Goal: Task Accomplishment & Management: Manage account settings

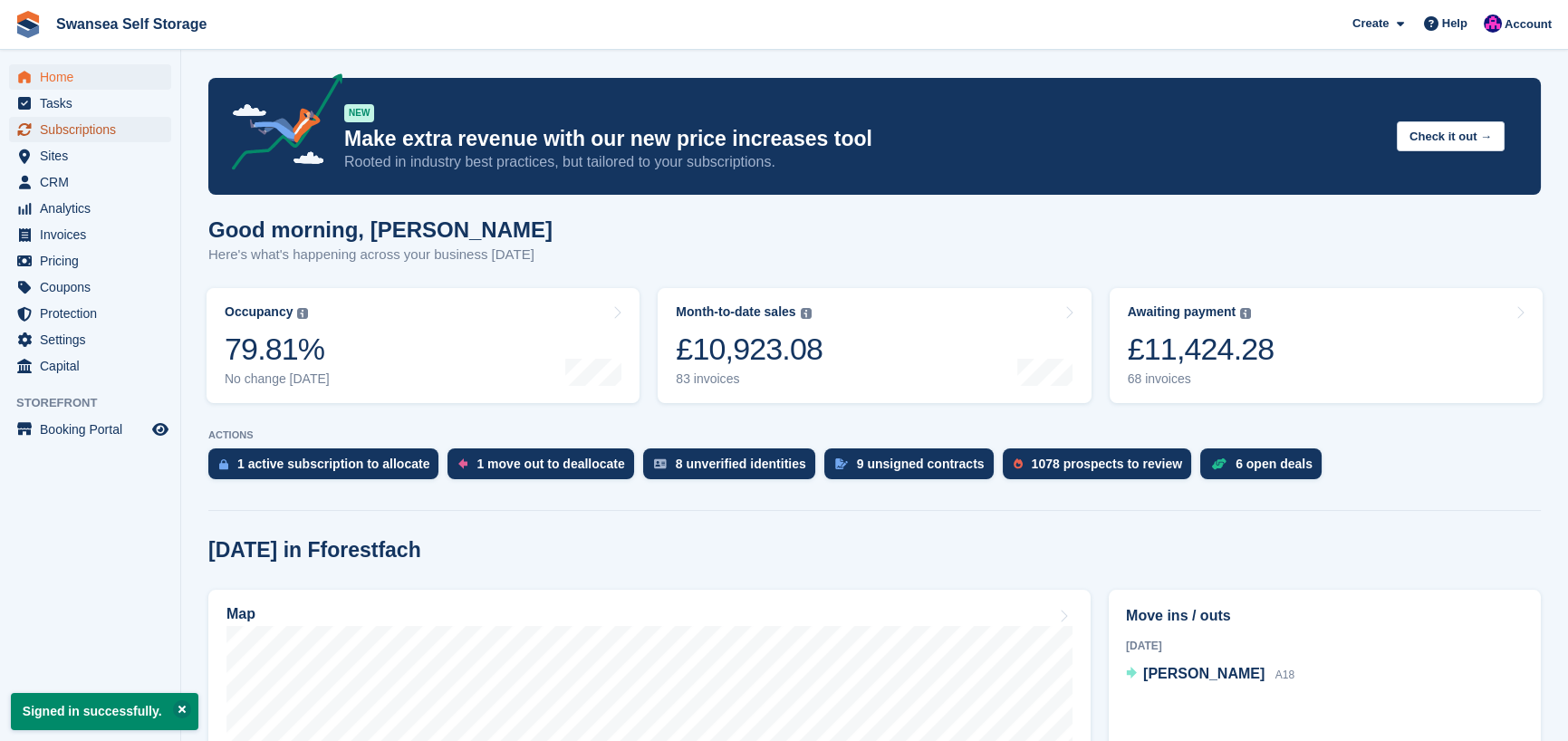
click at [97, 128] on span "Subscriptions" at bounding box center [95, 129] width 109 height 26
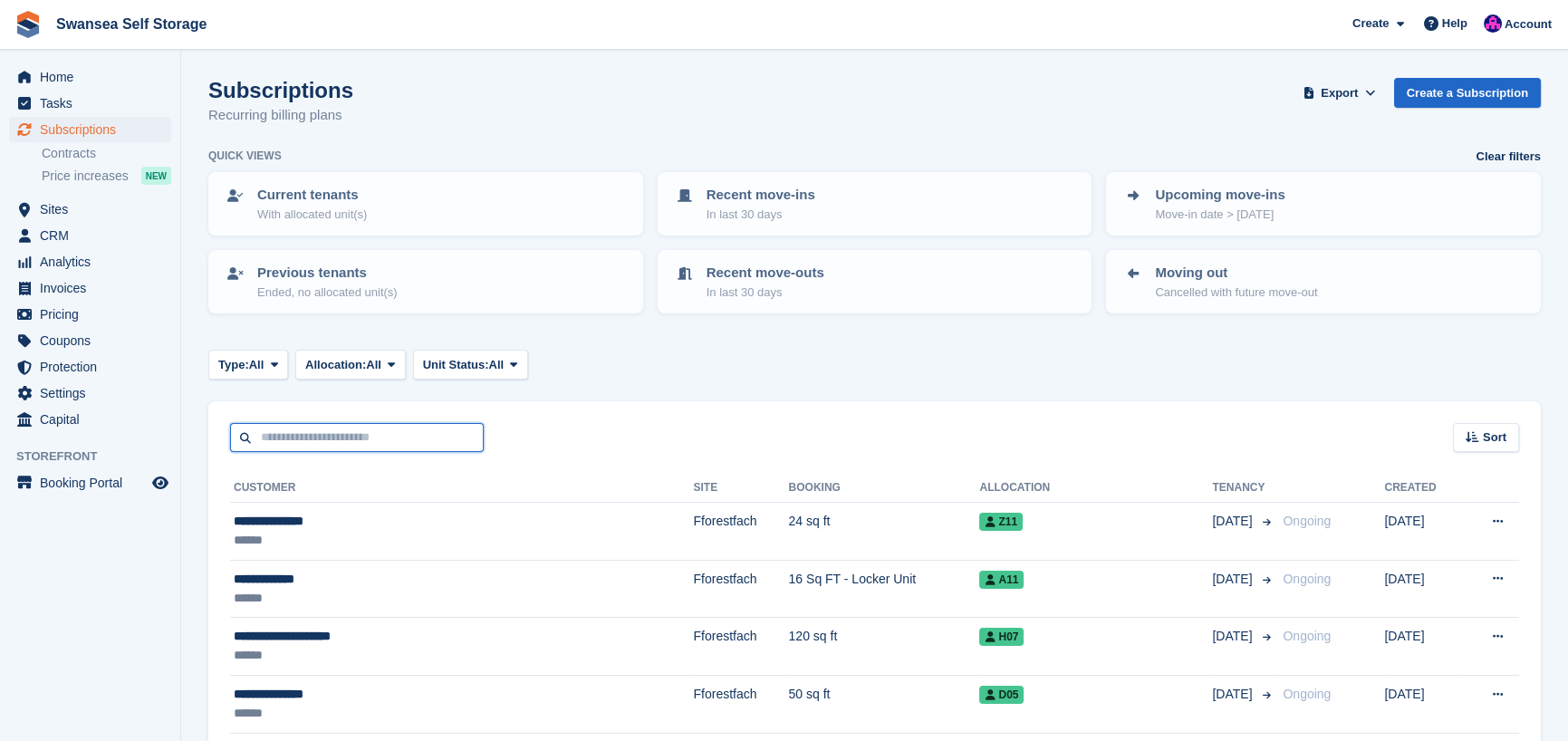
click at [321, 440] on input "text" at bounding box center [357, 437] width 254 height 30
click at [319, 435] on input "****" at bounding box center [357, 437] width 254 height 30
type input "*****"
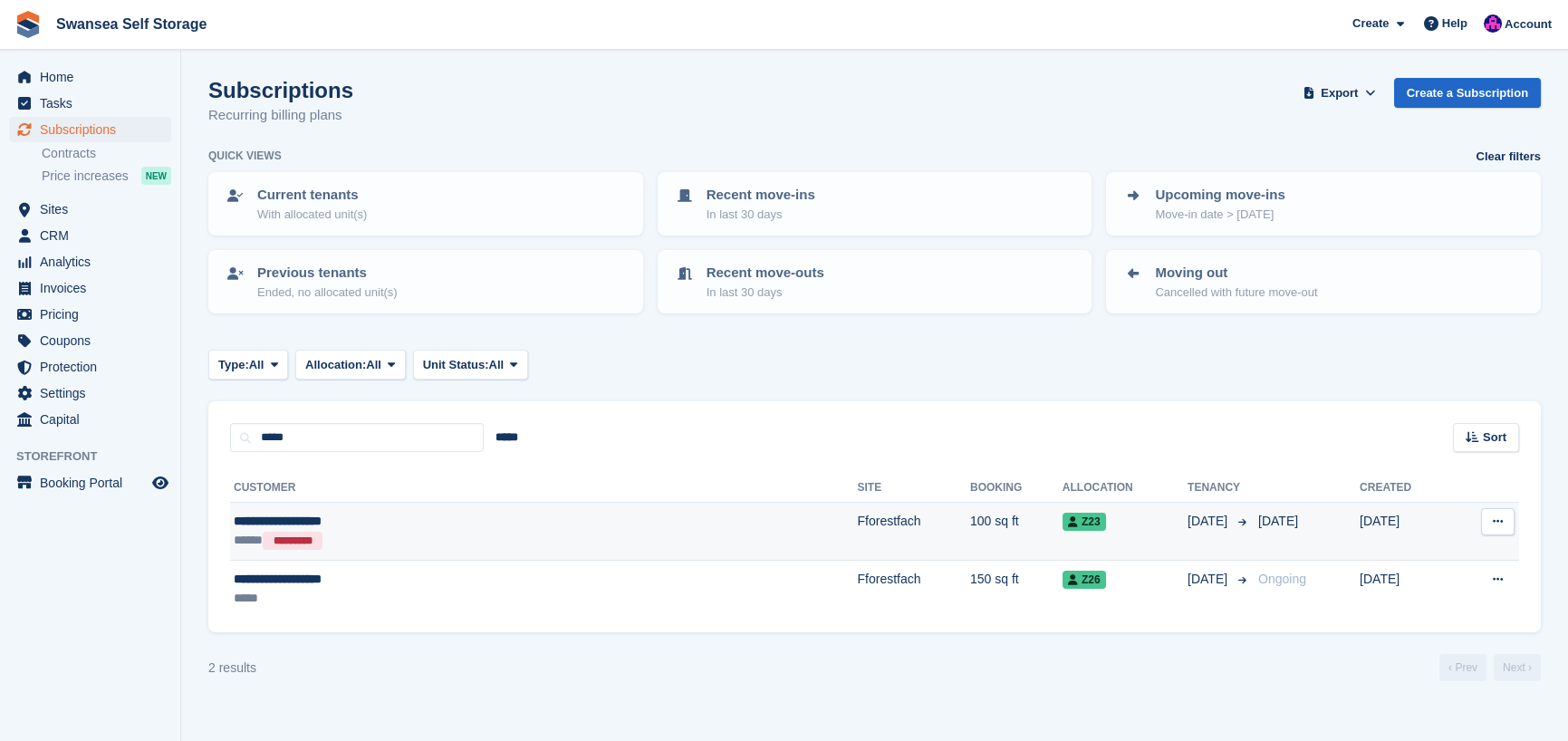
click at [857, 515] on td "Fforestfach" at bounding box center [913, 532] width 112 height 58
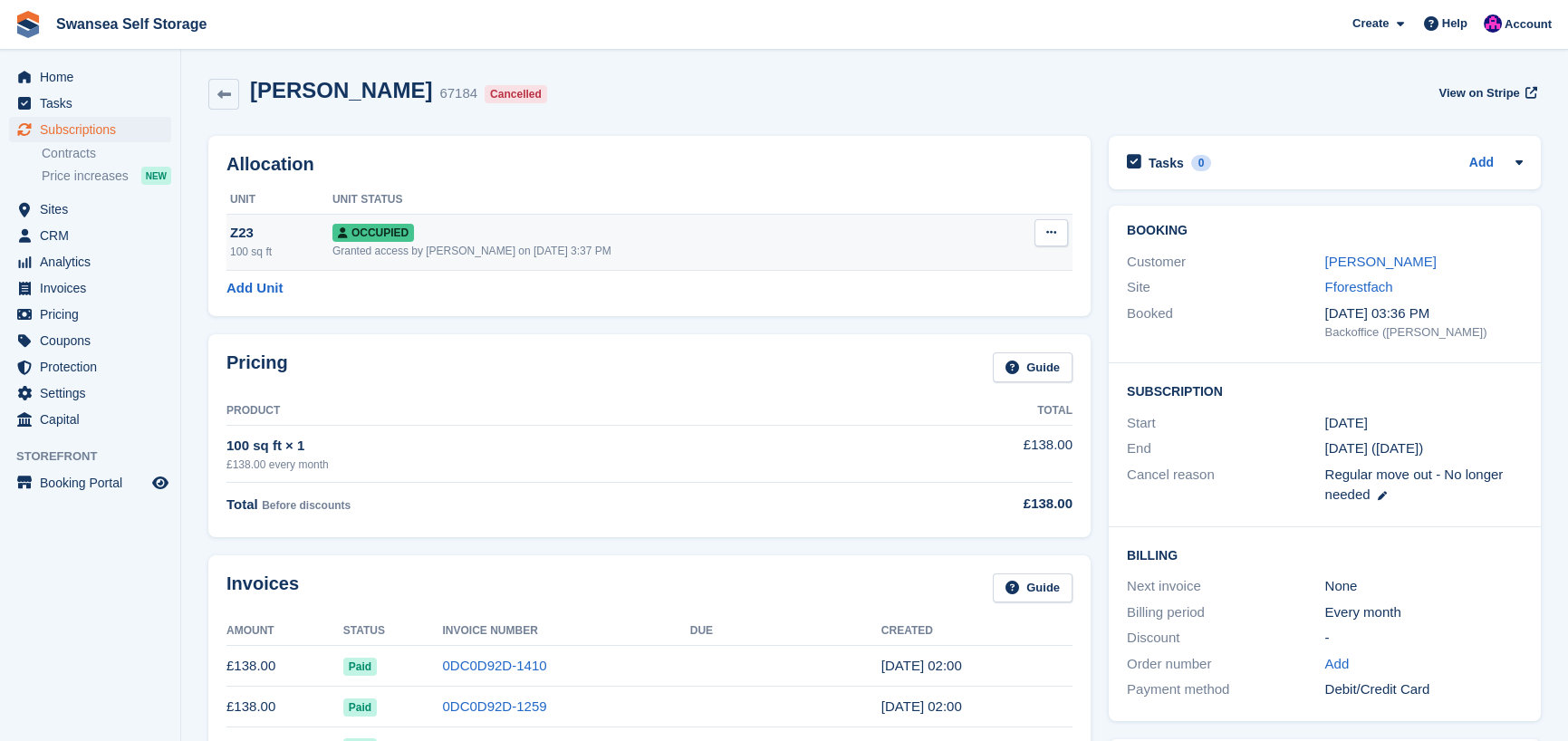
click at [1055, 234] on icon at bounding box center [1051, 232] width 10 height 11
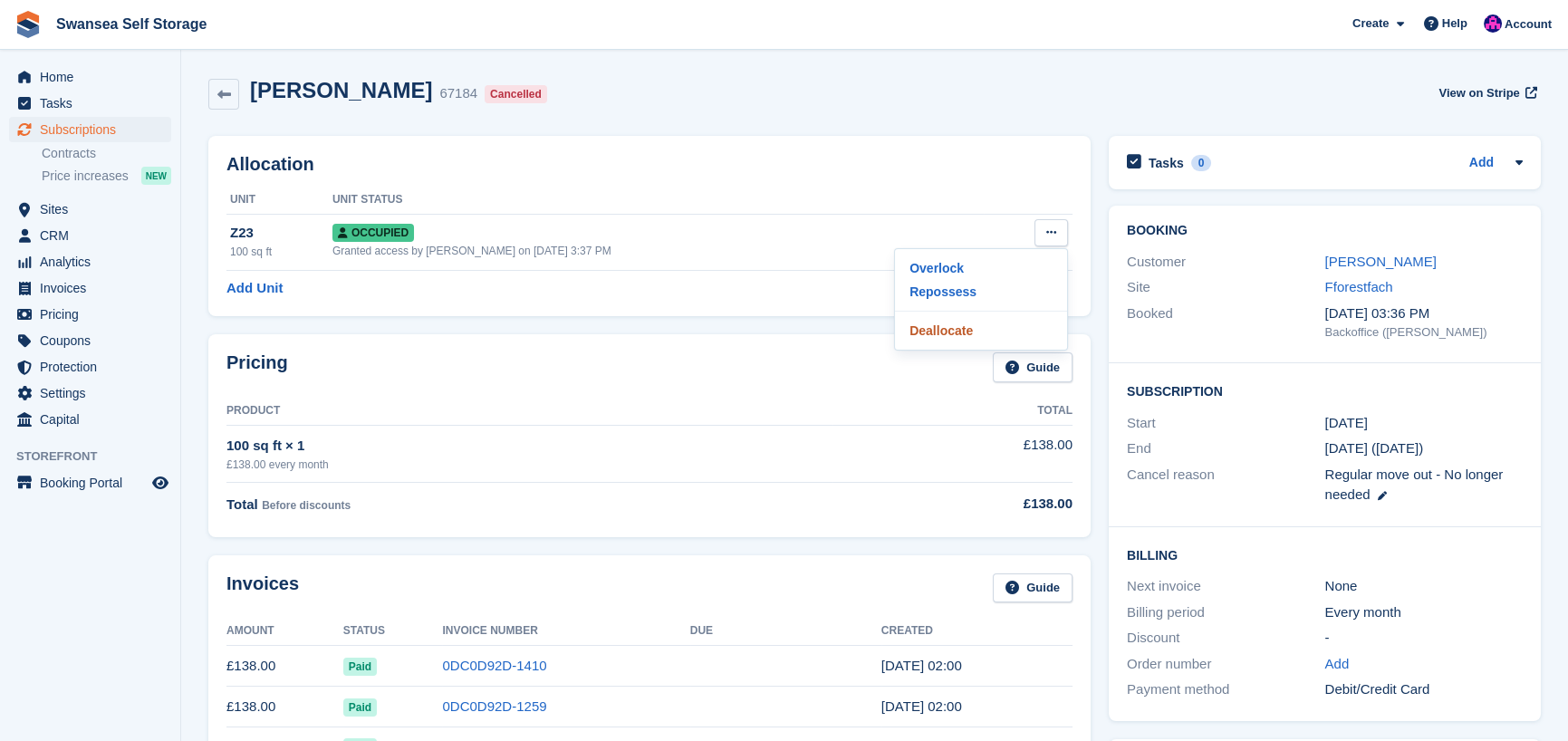
drag, startPoint x: 983, startPoint y: 334, endPoint x: 885, endPoint y: 62, distance: 289.1
click at [983, 334] on p "Deallocate" at bounding box center [981, 330] width 158 height 24
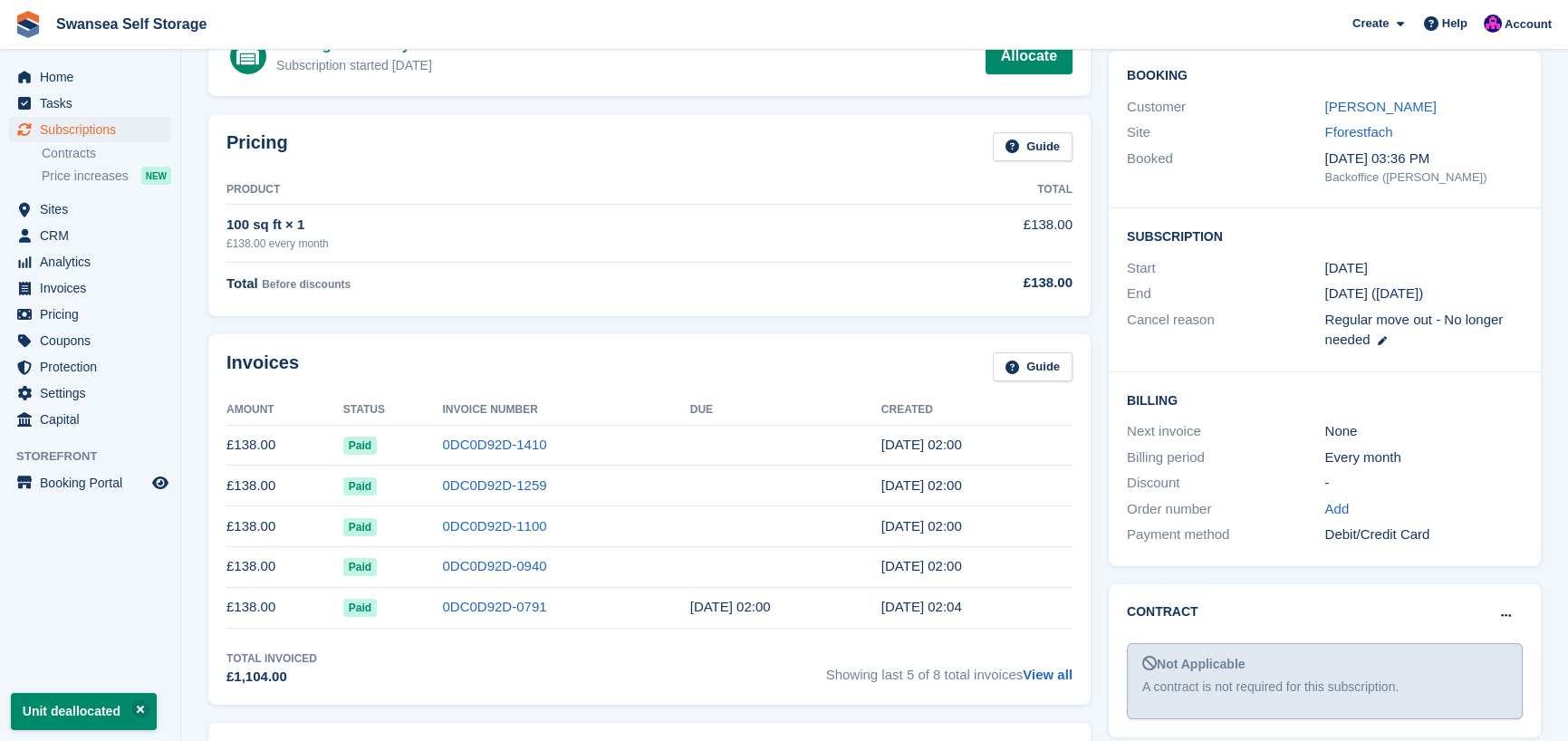
scroll to position [181, 0]
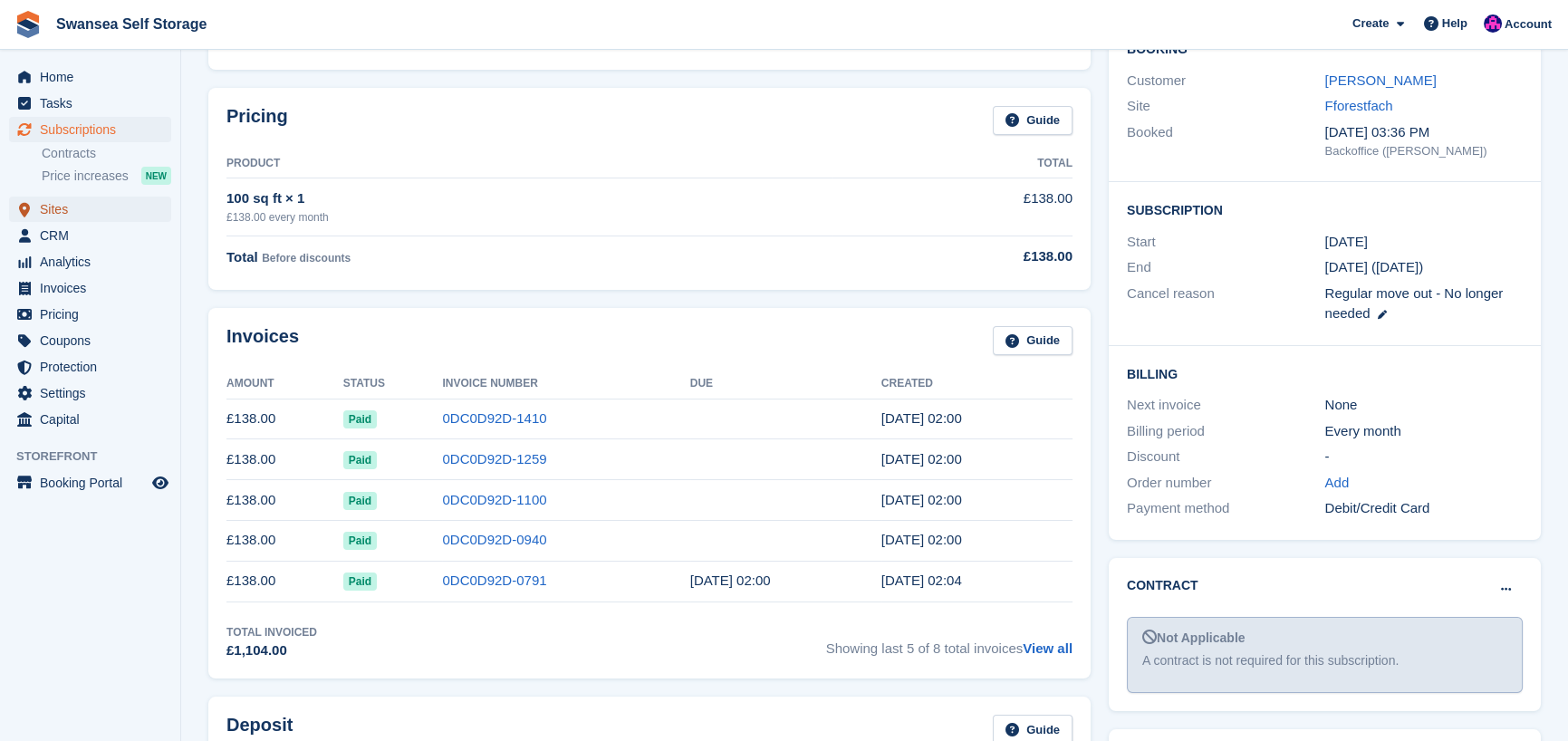
click at [94, 214] on span "Sites" at bounding box center [95, 209] width 109 height 26
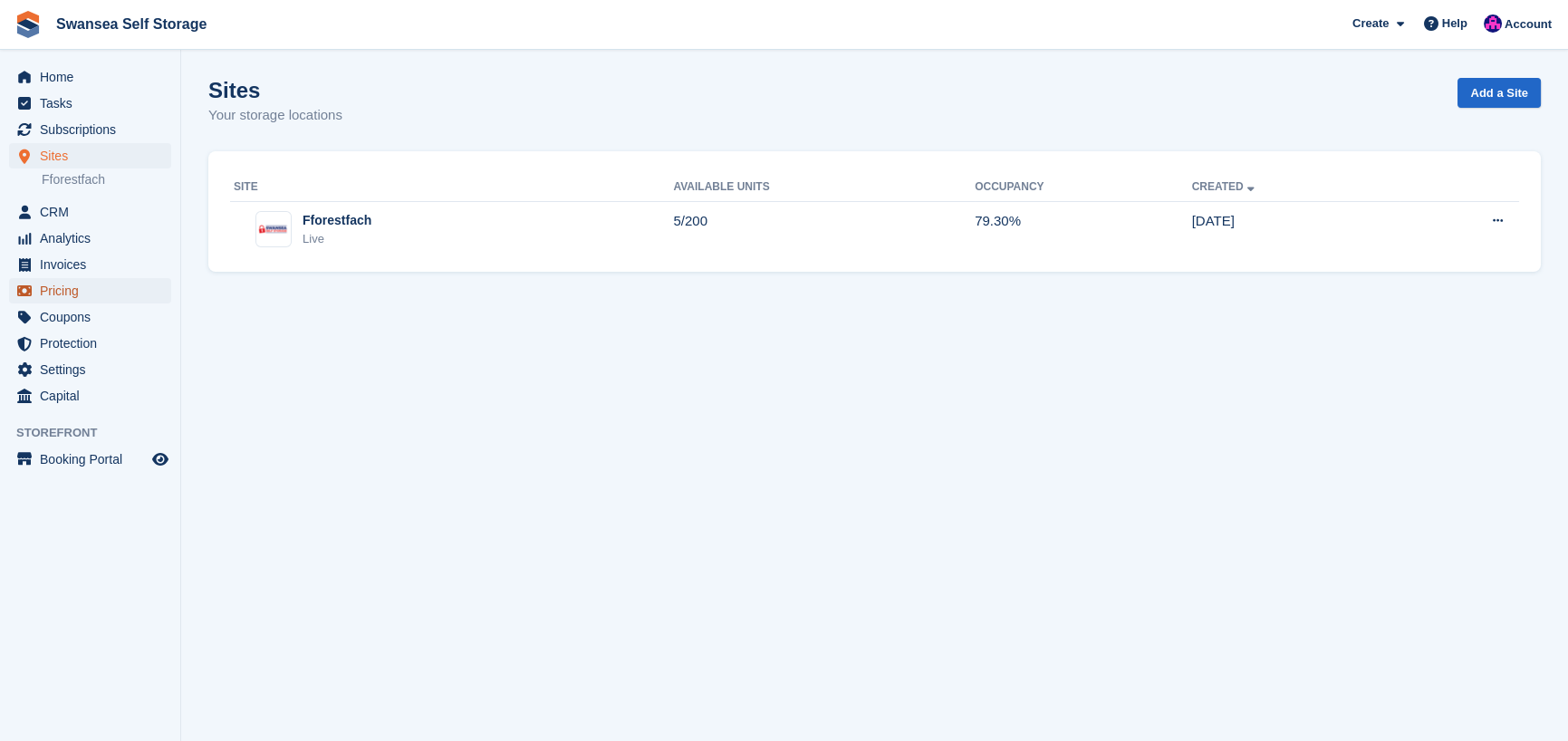
click at [78, 299] on span "Pricing" at bounding box center [95, 291] width 109 height 26
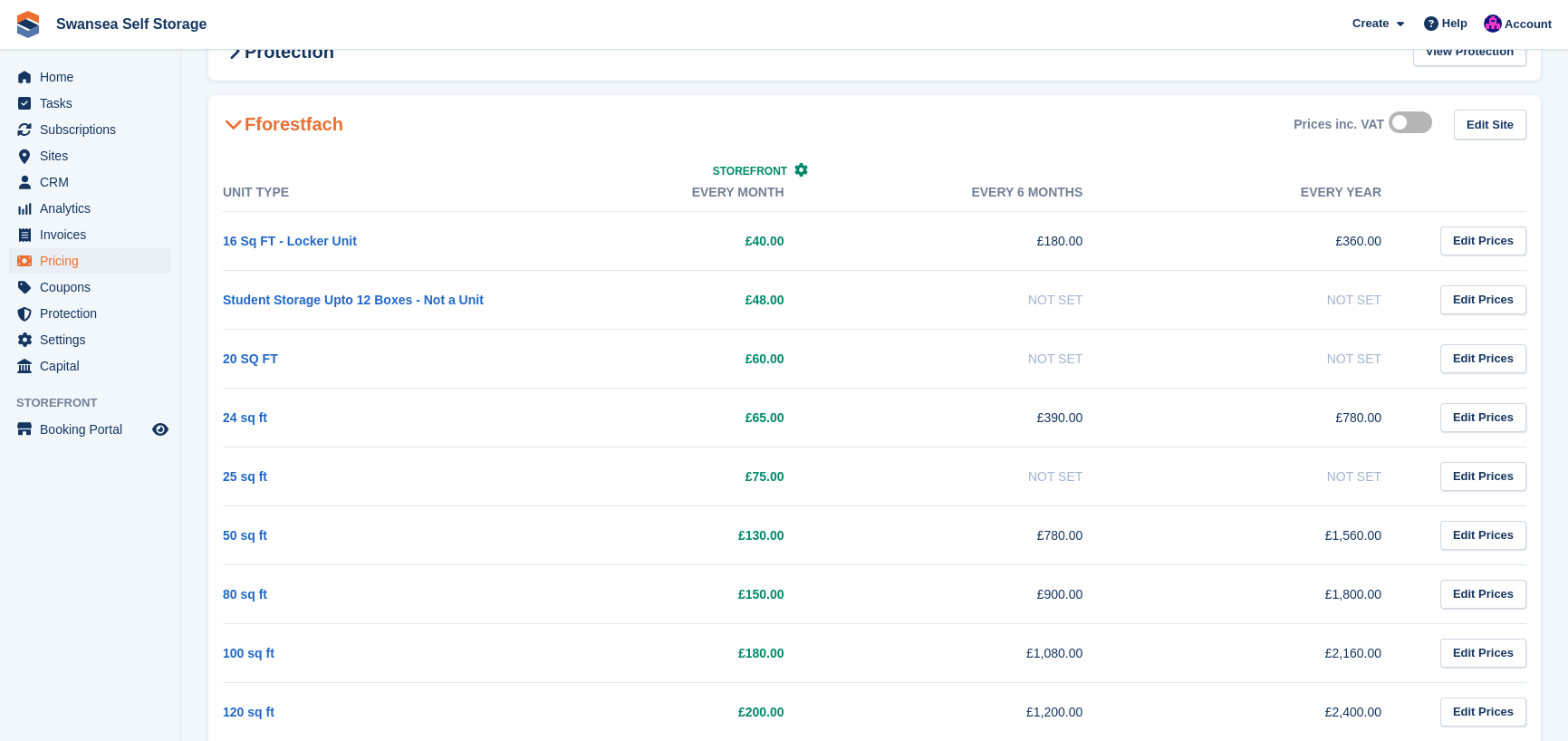
scroll to position [360, 0]
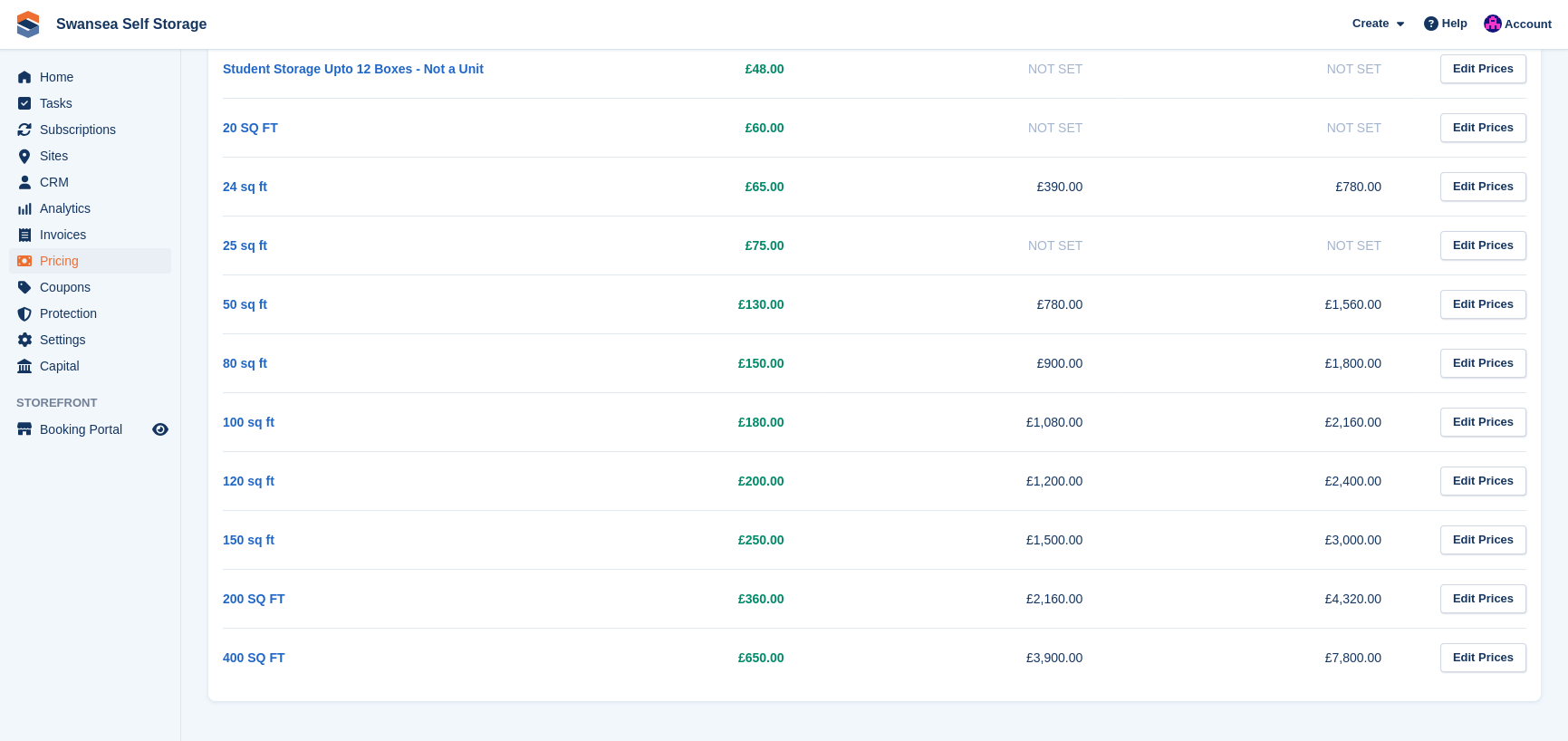
click at [612, 310] on td "£130.00" at bounding box center [672, 304] width 299 height 59
